Goal: Task Accomplishment & Management: Use online tool/utility

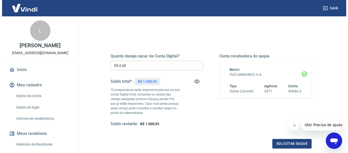
scroll to position [51, 0]
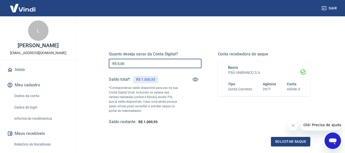
drag, startPoint x: 131, startPoint y: 66, endPoint x: 73, endPoint y: 62, distance: 58.0
click at [73, 62] on div "Sair L [PERSON_NAME] [EMAIL_ADDRESS][DOMAIN_NAME] Início Meu cadastro Dados da …" at bounding box center [172, 25] width 345 height 153
type input "R$ 900,00"
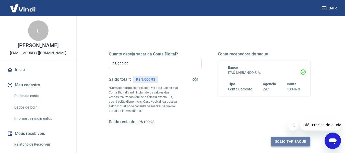
click at [281, 141] on button "Solicitar saque" at bounding box center [290, 141] width 39 height 9
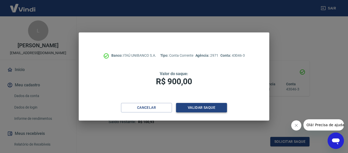
click at [198, 107] on button "Validar saque" at bounding box center [201, 107] width 51 height 9
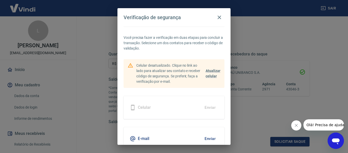
click at [202, 139] on button "Enviar" at bounding box center [210, 138] width 17 height 11
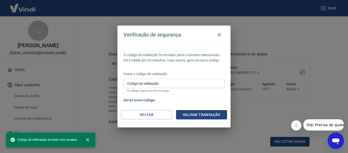
click at [134, 84] on input "Código de validação" at bounding box center [174, 83] width 101 height 9
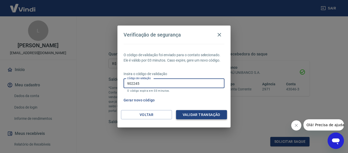
type input "902245"
click at [211, 117] on button "Validar transação" at bounding box center [201, 114] width 51 height 9
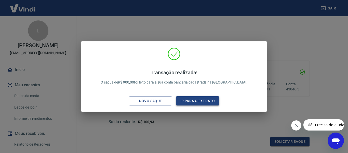
click at [196, 102] on button "Ir para o extrato" at bounding box center [197, 100] width 43 height 9
